Goal: Find specific page/section: Find specific page/section

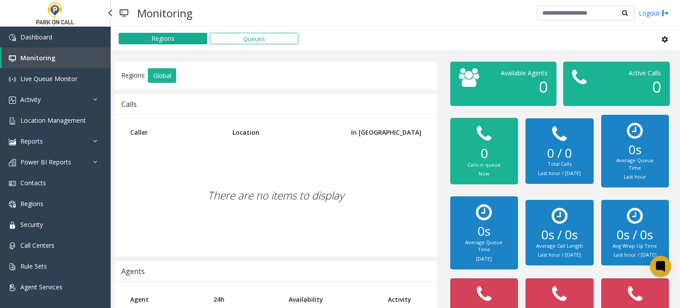
click at [58, 120] on span "Location Management" at bounding box center [52, 120] width 65 height 8
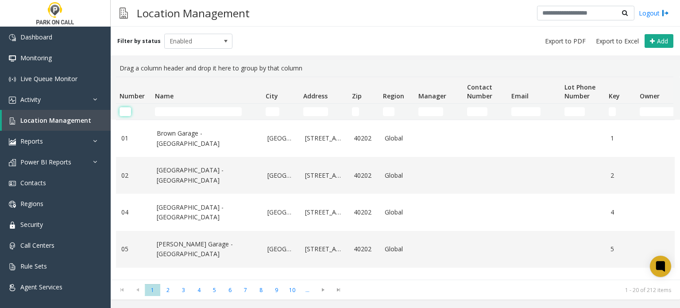
drag, startPoint x: 125, startPoint y: 112, endPoint x: 142, endPoint y: 104, distance: 18.8
click at [127, 112] on input "Number Filter" at bounding box center [125, 111] width 12 height 9
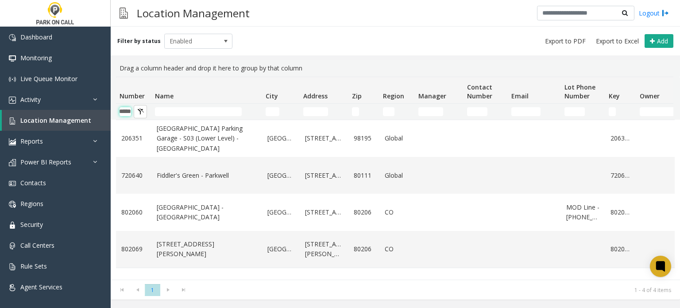
scroll to position [0, 15]
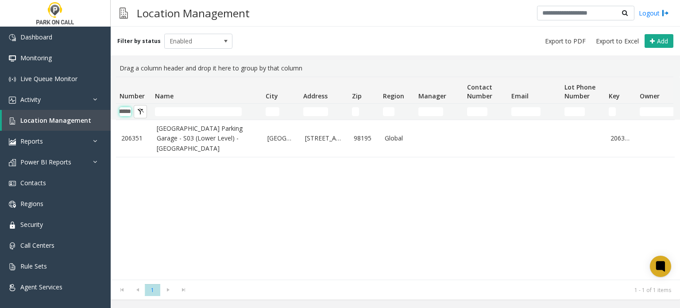
type input "******"
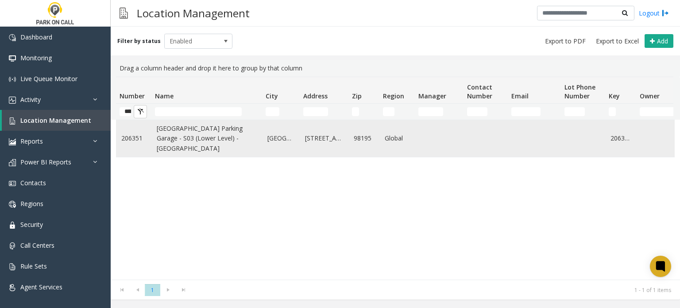
click at [200, 151] on link "[GEOGRAPHIC_DATA] Parking Garage - S03 (Lower Level) - [GEOGRAPHIC_DATA]" at bounding box center [207, 138] width 100 height 30
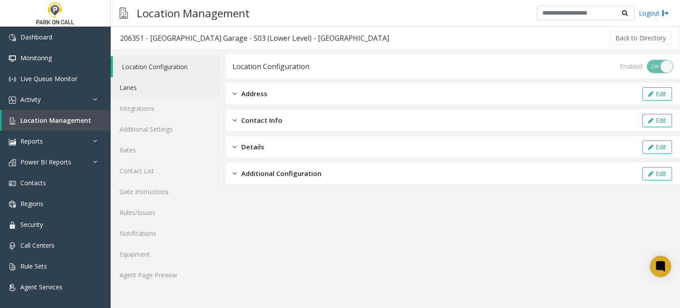
click at [142, 92] on link "Lanes" at bounding box center [166, 87] width 110 height 21
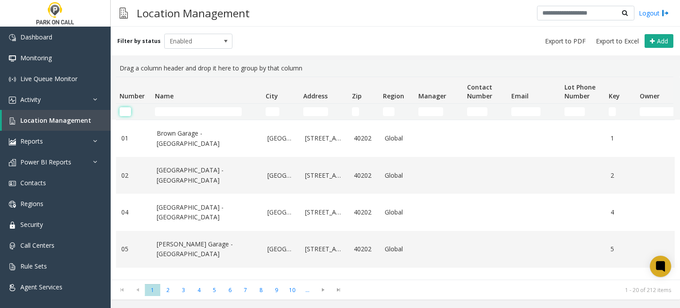
click at [127, 110] on input "Number Filter" at bounding box center [125, 111] width 12 height 9
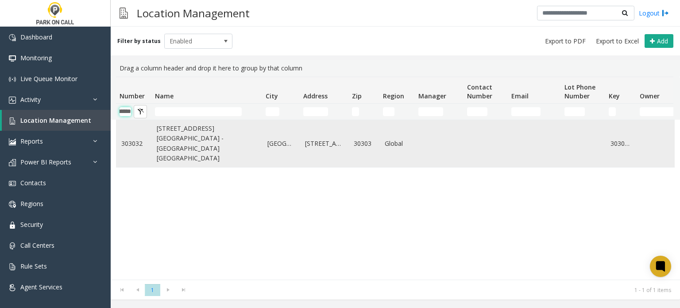
type input "******"
click at [195, 155] on link "[STREET_ADDRESS][GEOGRAPHIC_DATA] - [GEOGRAPHIC_DATA] [GEOGRAPHIC_DATA]" at bounding box center [207, 143] width 100 height 40
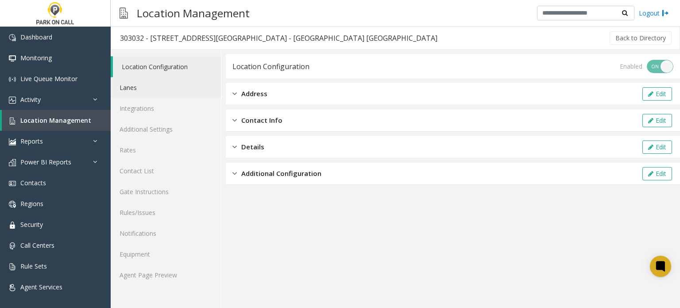
click at [143, 89] on link "Lanes" at bounding box center [166, 87] width 110 height 21
